Goal: Information Seeking & Learning: Learn about a topic

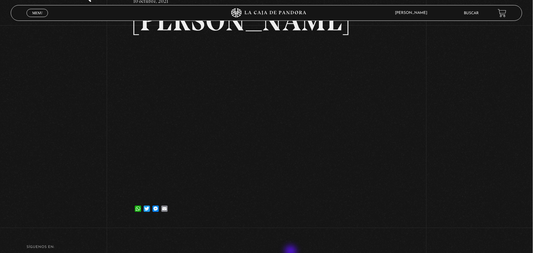
scroll to position [57, 0]
click at [42, 16] on span "Cerrar" at bounding box center [37, 18] width 15 height 4
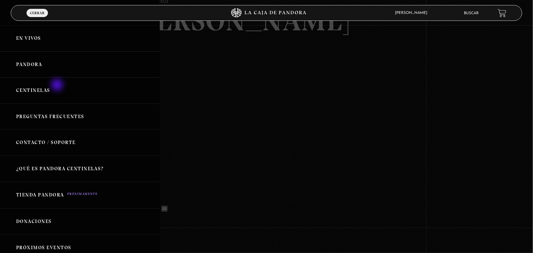
click at [58, 86] on link "Centinelas" at bounding box center [80, 90] width 160 height 26
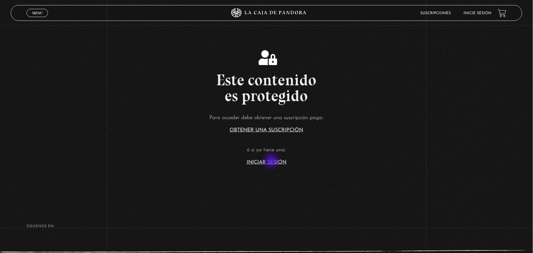
click at [272, 161] on link "Iniciar Sesión" at bounding box center [266, 162] width 40 height 5
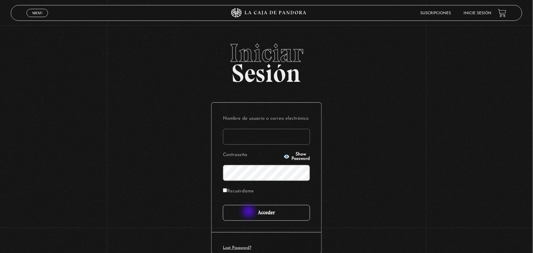
type input "ANGE-LU"
click at [249, 212] on input "Acceder" at bounding box center [266, 213] width 87 height 16
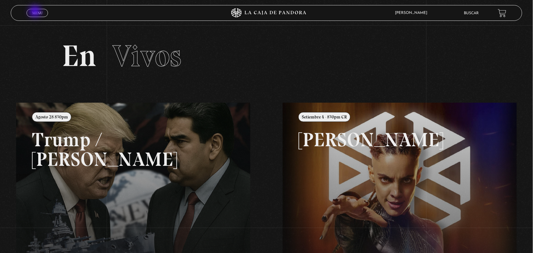
click at [36, 12] on span "Menu" at bounding box center [37, 13] width 10 height 4
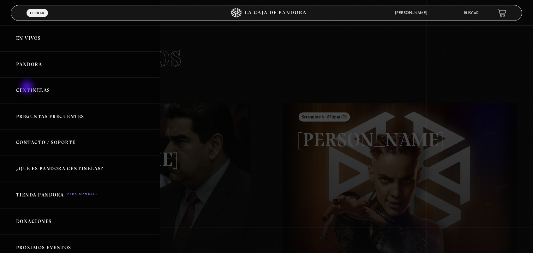
click at [27, 88] on link "Centinelas" at bounding box center [80, 90] width 160 height 26
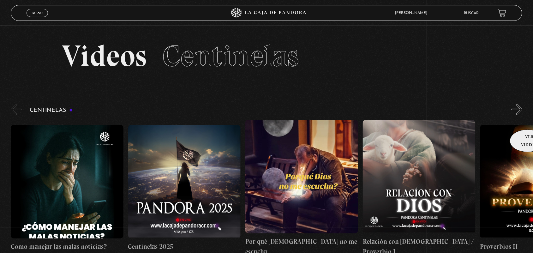
click at [525, 120] on link "Proverbios II" at bounding box center [536, 188] width 113 height 137
click at [521, 111] on button "»" at bounding box center [516, 109] width 11 height 11
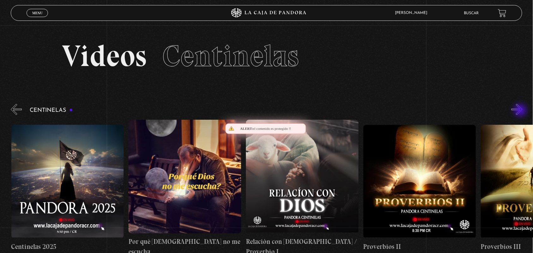
scroll to position [0, 117]
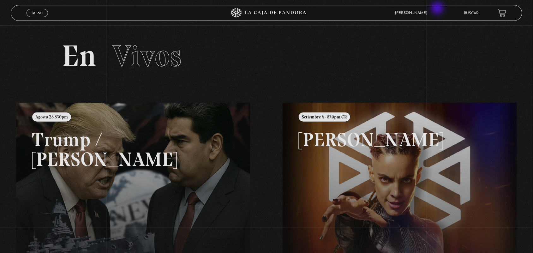
click at [470, 11] on link "Buscar" at bounding box center [471, 13] width 15 height 4
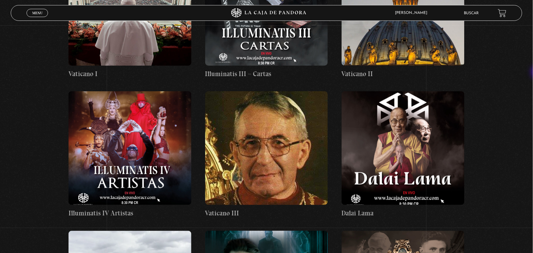
scroll to position [7731, 0]
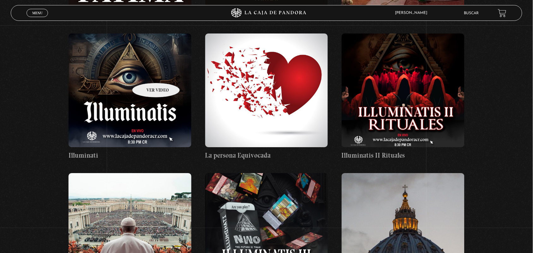
click at [148, 73] on figure at bounding box center [129, 90] width 123 height 114
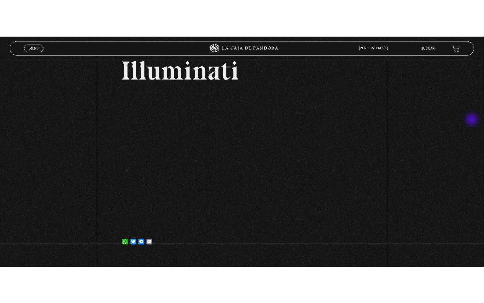
scroll to position [42, 0]
